Goal: Information Seeking & Learning: Learn about a topic

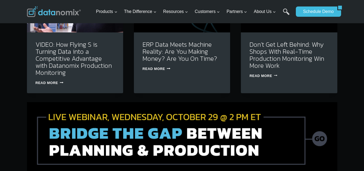
scroll to position [1707, 0]
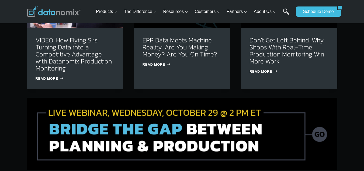
click at [248, 118] on img at bounding box center [182, 134] width 311 height 72
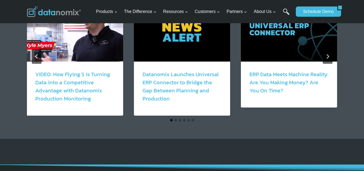
scroll to position [647, 0]
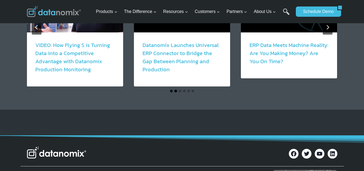
click at [175, 91] on button "Go to slide 2" at bounding box center [175, 90] width 3 height 3
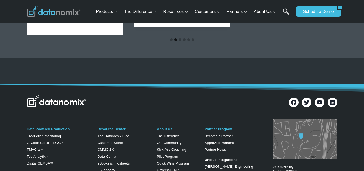
scroll to position [701, 0]
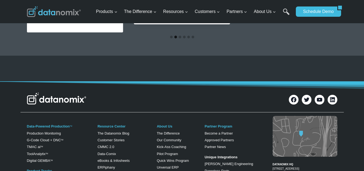
click at [74, 99] on img at bounding box center [56, 98] width 59 height 12
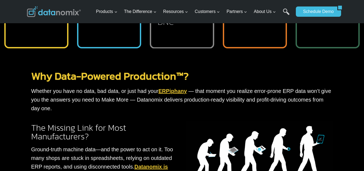
scroll to position [323, 0]
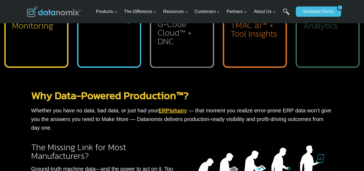
click at [123, 94] on link "Why Data-Powered Production™?" at bounding box center [109, 95] width 157 height 16
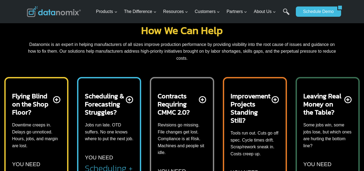
scroll to position [251, 0]
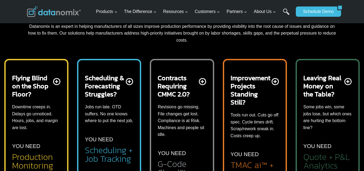
click at [322, 110] on p "Some jobs win, some jobs lose, but which ones are hurting the bottom line?" at bounding box center [328, 116] width 49 height 27
